Goal: Information Seeking & Learning: Learn about a topic

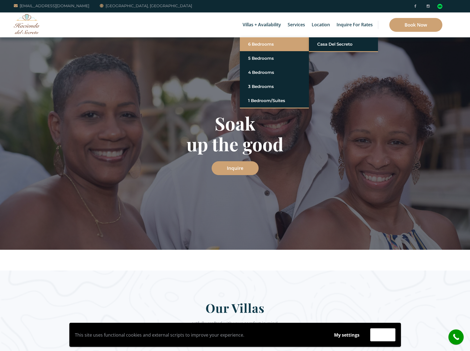
click at [266, 45] on link "6 Bedrooms" at bounding box center [274, 44] width 53 height 10
click at [347, 46] on link "Casa del Secreto" at bounding box center [343, 44] width 53 height 10
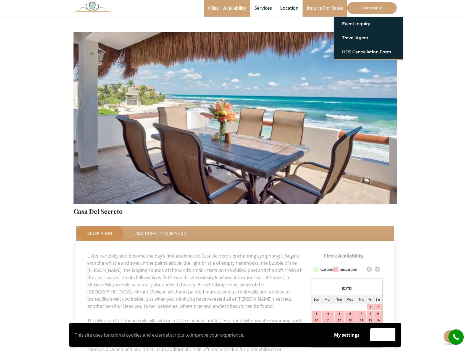
scroll to position [28, 0]
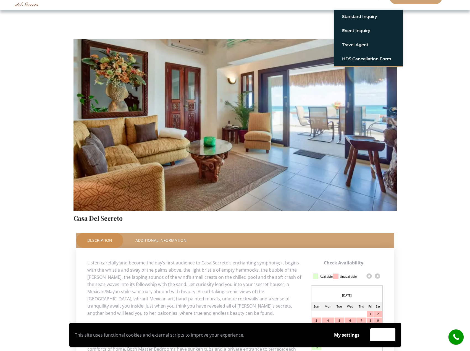
click at [439, 125] on section "Check Availability This Room Casa Del Secreto Price Starting From: $1,425.0 Nig…" at bounding box center [235, 321] width 470 height 623
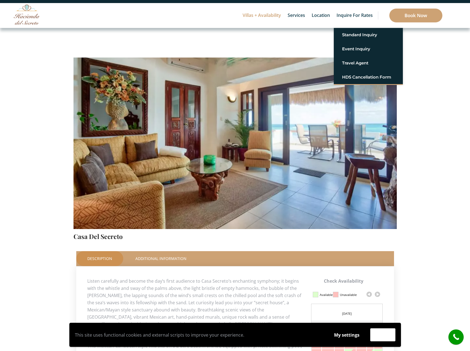
scroll to position [0, 0]
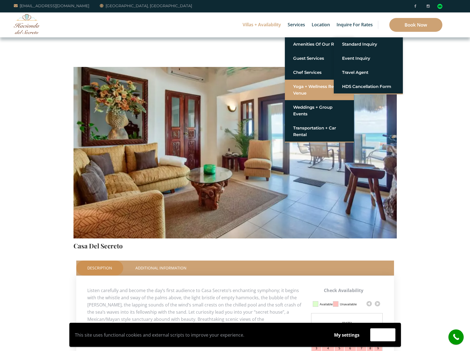
click at [306, 96] on link "Yoga + Wellness Retreat Venue" at bounding box center [319, 90] width 53 height 17
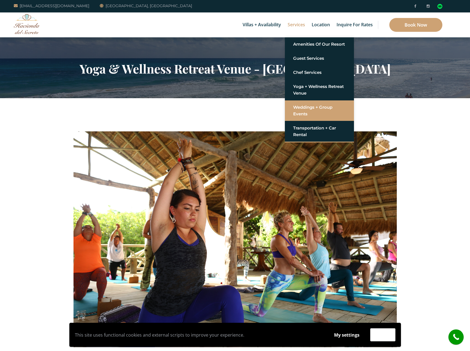
click at [302, 114] on link "Weddings + Group Events" at bounding box center [319, 110] width 53 height 17
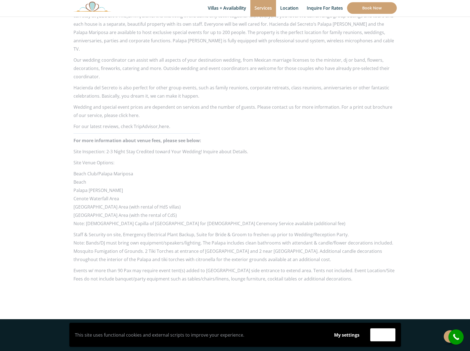
scroll to position [525, 0]
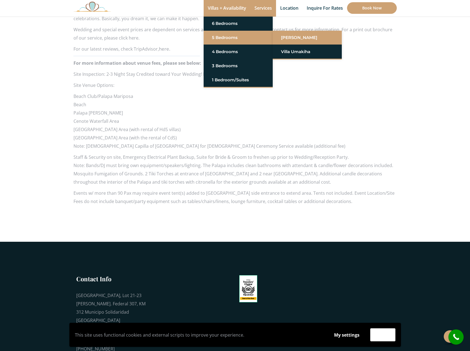
click at [293, 39] on link "[PERSON_NAME]" at bounding box center [307, 38] width 53 height 10
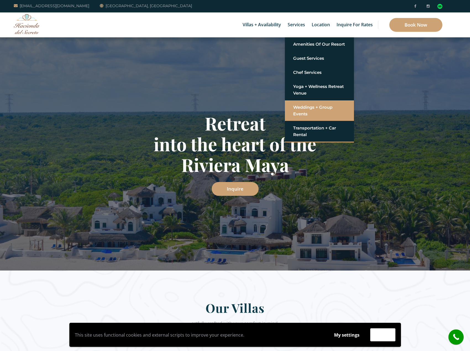
click at [308, 109] on link "Weddings + Group Events" at bounding box center [319, 110] width 53 height 17
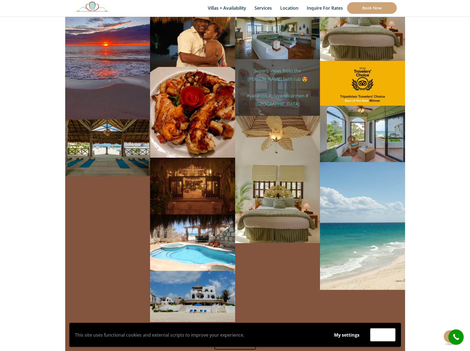
scroll to position [3483, 0]
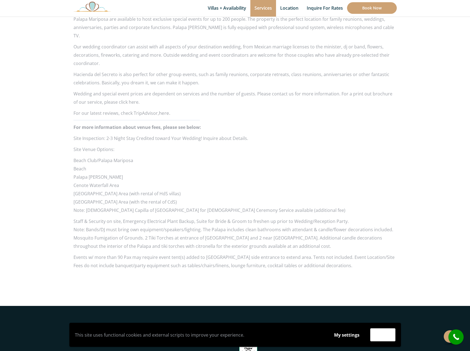
scroll to position [470, 0]
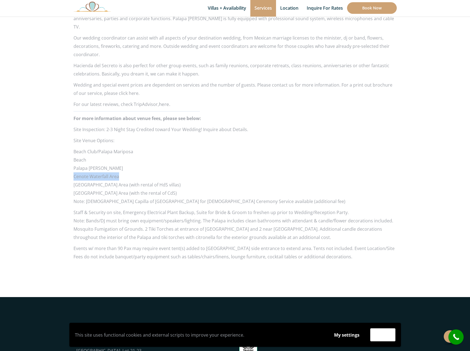
drag, startPoint x: 74, startPoint y: 169, endPoint x: 124, endPoint y: 165, distance: 50.5
click at [124, 172] on li "Cenote Waterfall Area" at bounding box center [235, 176] width 323 height 8
copy li "Cenote Waterfall Area"
